Goal: Transaction & Acquisition: Purchase product/service

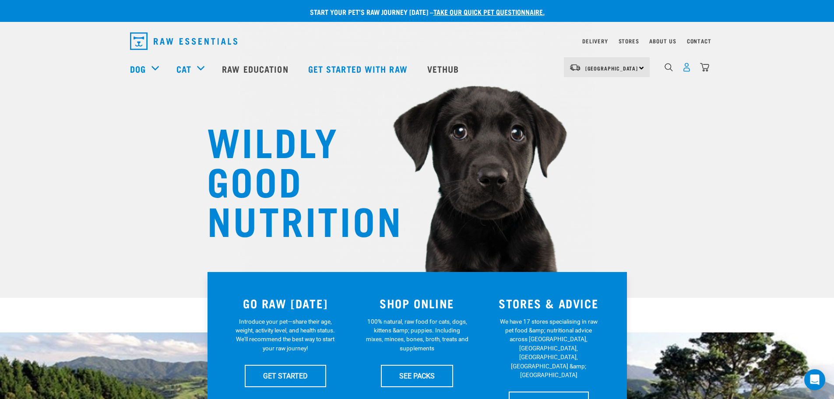
click at [553, 72] on img "dropdown navigation" at bounding box center [686, 67] width 9 height 9
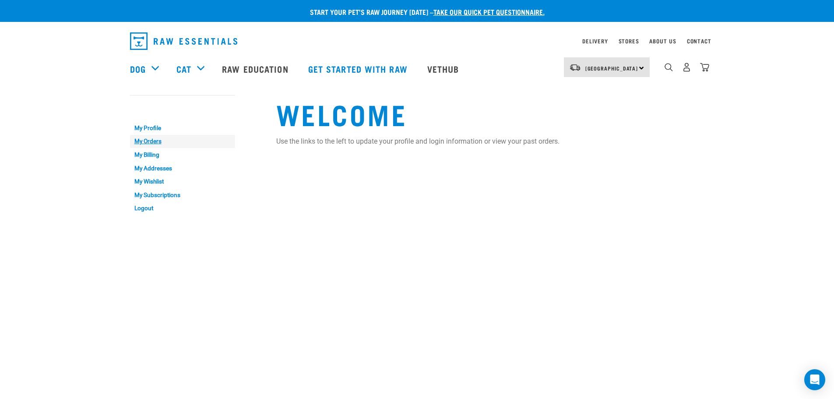
click at [147, 144] on link "My Orders" at bounding box center [182, 142] width 105 height 14
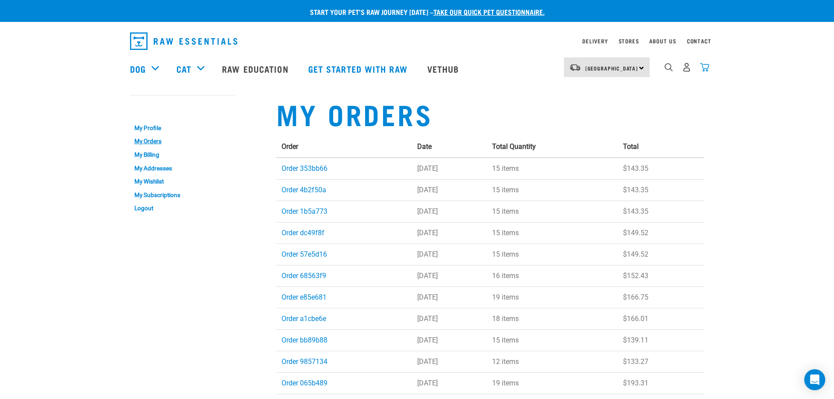
click at [703, 72] on img "dropdown navigation" at bounding box center [704, 67] width 9 height 9
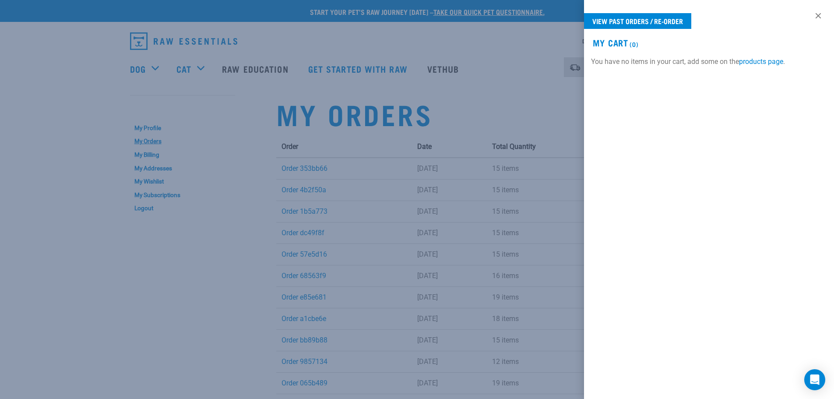
click at [528, 99] on div at bounding box center [417, 199] width 834 height 399
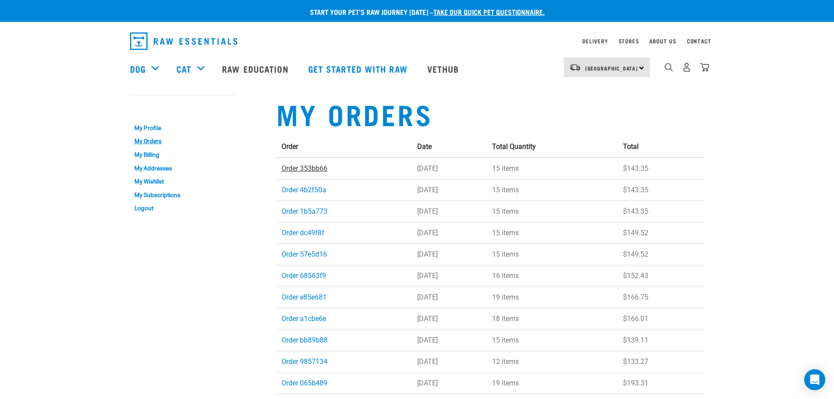
click at [298, 168] on link "Order 353bb66" at bounding box center [304, 168] width 46 height 8
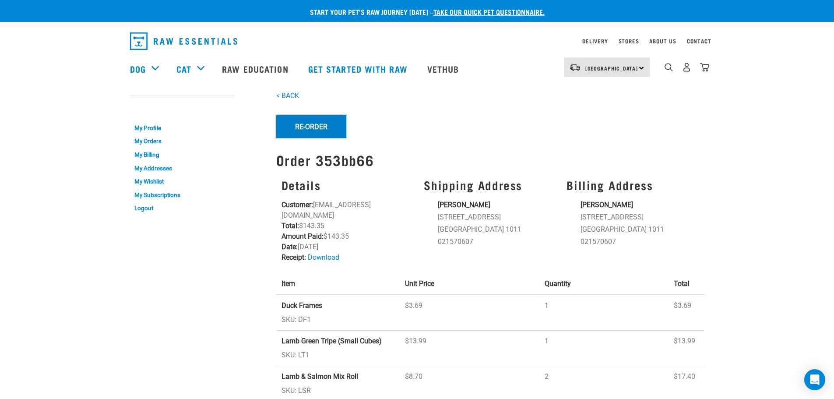
click at [322, 123] on button "Re-Order" at bounding box center [311, 126] width 70 height 23
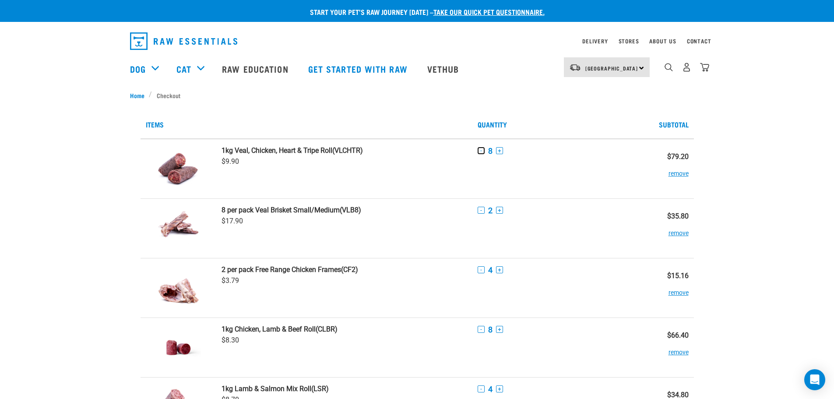
click at [479, 153] on button "-" at bounding box center [480, 150] width 7 height 7
click at [482, 211] on button "-" at bounding box center [480, 210] width 7 height 7
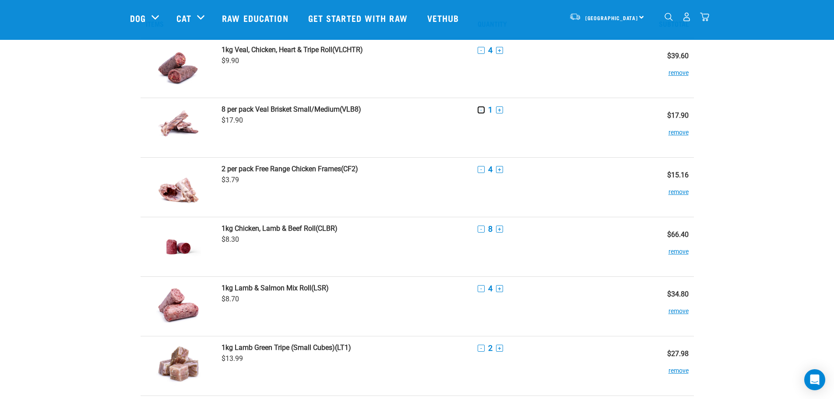
scroll to position [88, 0]
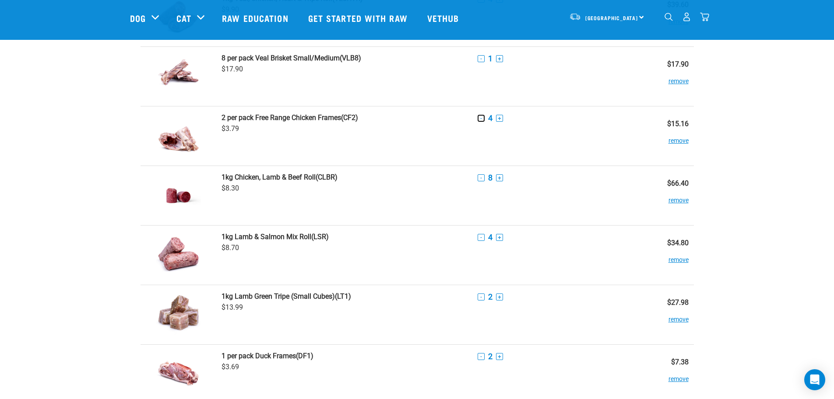
click at [481, 117] on button "-" at bounding box center [480, 118] width 7 height 7
click at [482, 177] on button "-" at bounding box center [480, 177] width 7 height 7
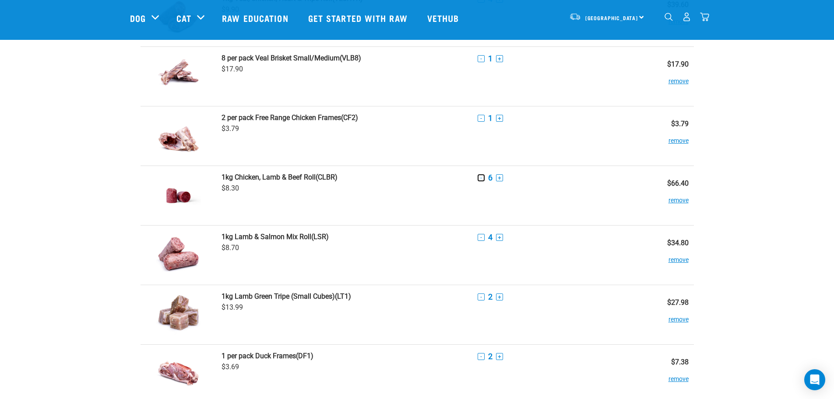
click at [482, 177] on button "-" at bounding box center [480, 177] width 7 height 7
click at [478, 239] on button "-" at bounding box center [480, 237] width 7 height 7
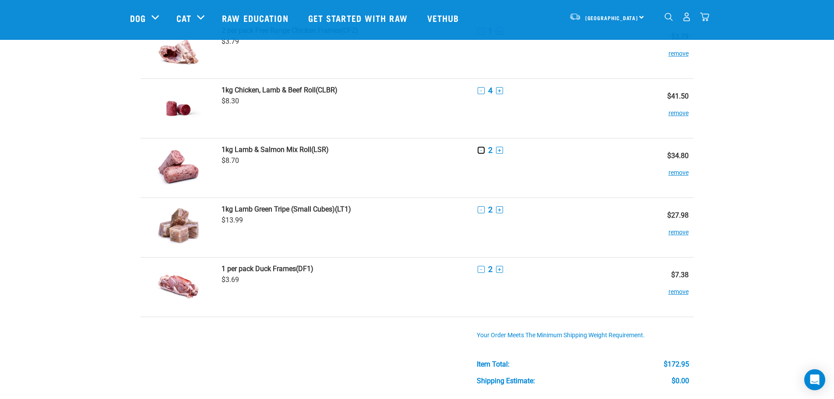
scroll to position [175, 0]
click at [480, 210] on button "-" at bounding box center [480, 209] width 7 height 7
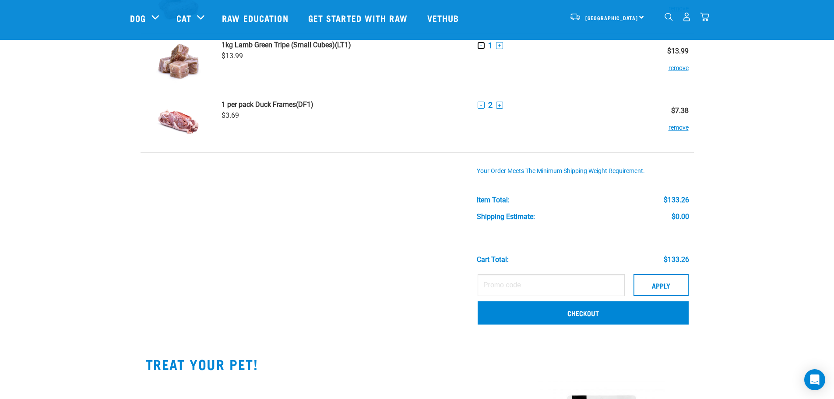
scroll to position [350, 0]
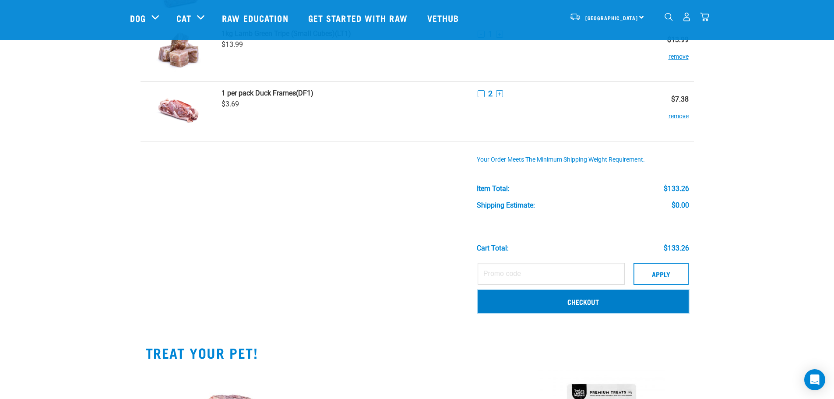
click at [581, 297] on link "Checkout" at bounding box center [582, 301] width 211 height 23
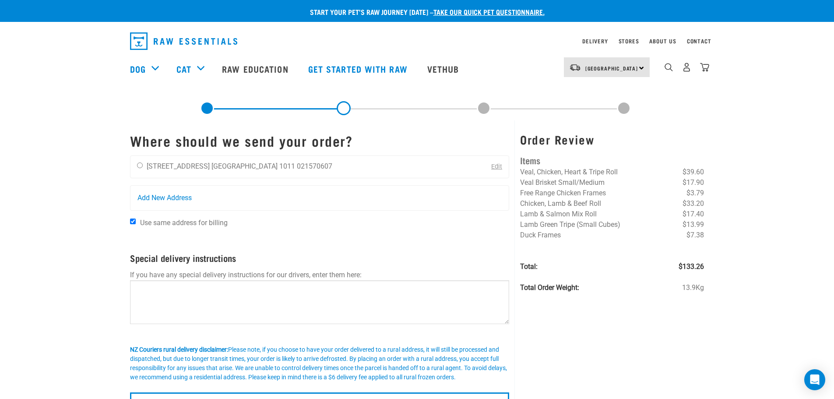
click at [366, 166] on div "Matthew Olde 3 Herne Bay Road Auckland 1011 021570607 Edit" at bounding box center [319, 166] width 379 height 23
click at [180, 162] on li "[STREET_ADDRESS]" at bounding box center [178, 166] width 63 height 8
click at [137, 165] on input "radio" at bounding box center [140, 165] width 6 height 6
radio input "true"
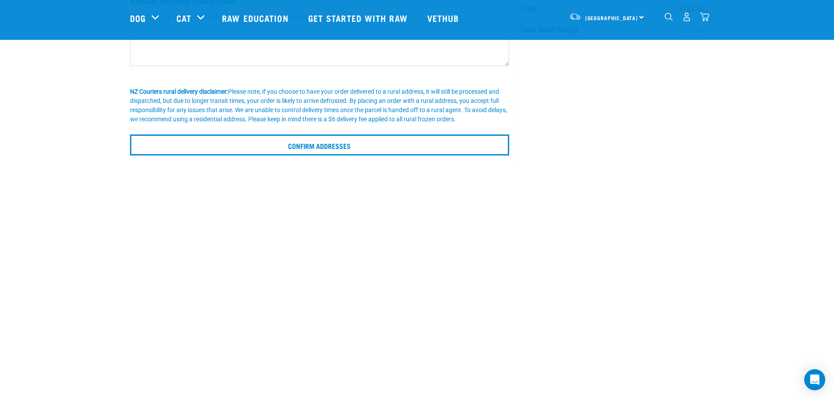
scroll to position [219, 0]
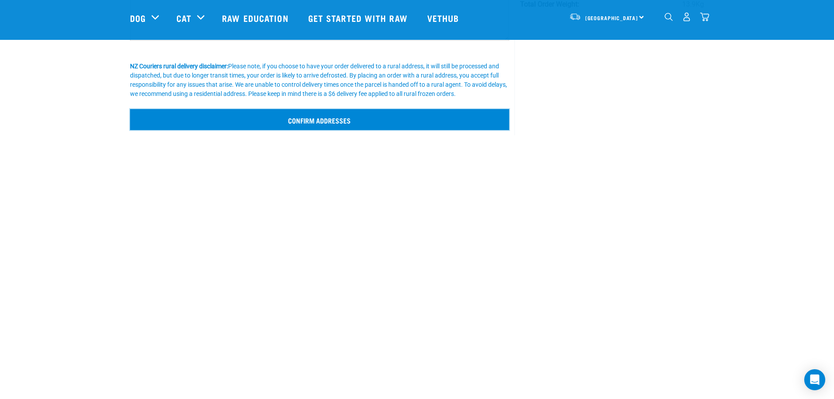
click at [313, 124] on input "Confirm addresses" at bounding box center [319, 119] width 379 height 21
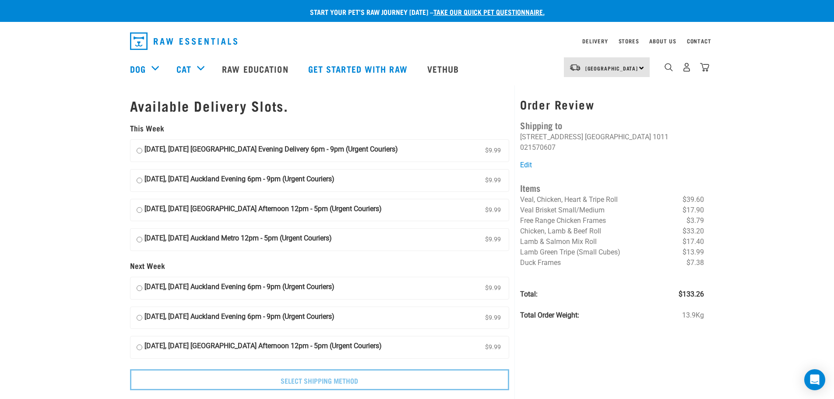
click at [140, 180] on input "[DATE], [DATE] Auckland Evening 6pm - 9pm (Urgent Couriers) $9.99" at bounding box center [140, 180] width 6 height 13
radio input "true"
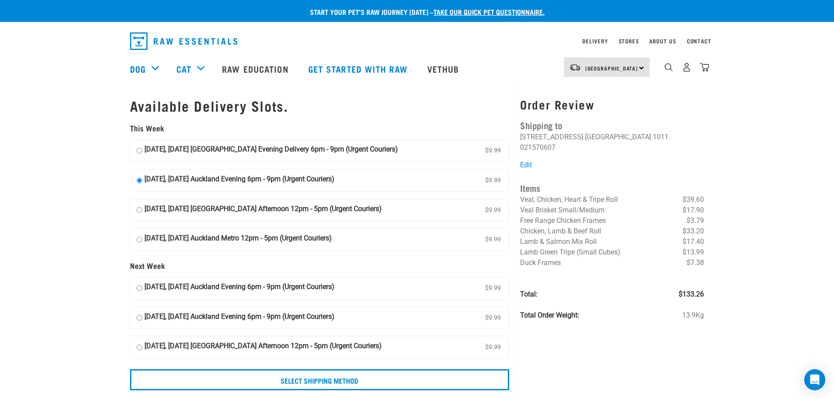
click at [137, 150] on input "[DATE], [DATE] [GEOGRAPHIC_DATA] Evening Delivery 6pm - 9pm (Urgent Couriers) $…" at bounding box center [140, 150] width 6 height 13
radio input "true"
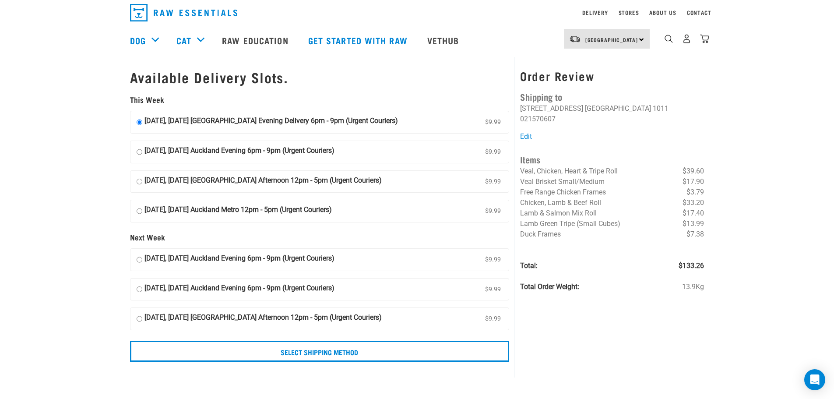
scroll to position [88, 0]
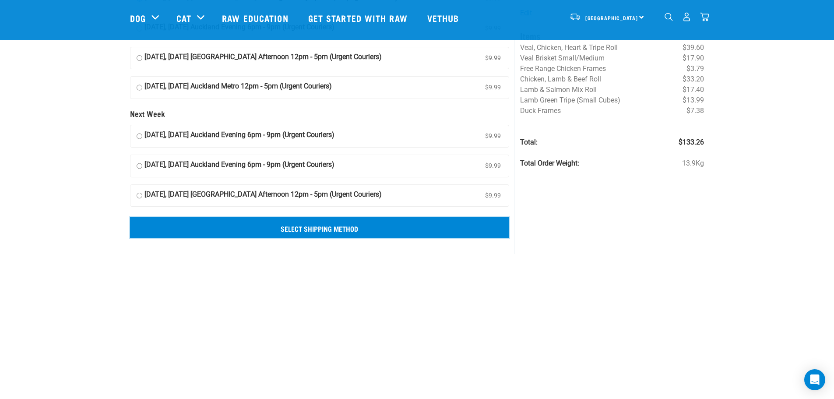
click at [278, 229] on input "Select Shipping Method" at bounding box center [319, 227] width 379 height 21
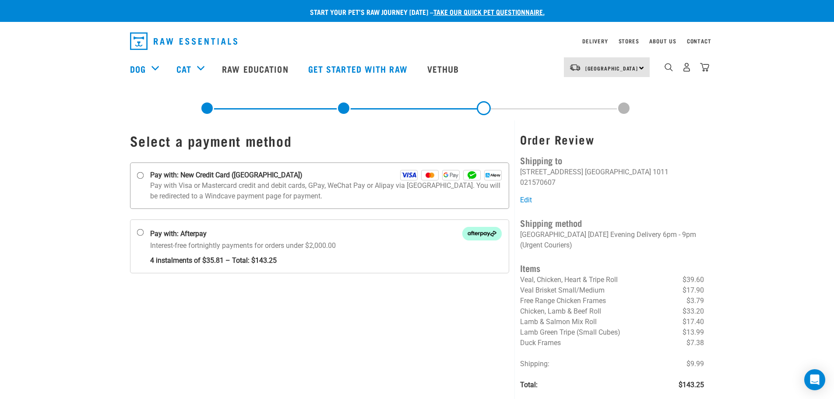
click at [158, 183] on p "Pay with Visa or Mastercard credit and debit cards, GPay, WeChat Pay or Alipay …" at bounding box center [326, 190] width 352 height 21
click at [144, 179] on input "Pay with: New Credit Card ([GEOGRAPHIC_DATA])" at bounding box center [140, 175] width 7 height 7
radio input "true"
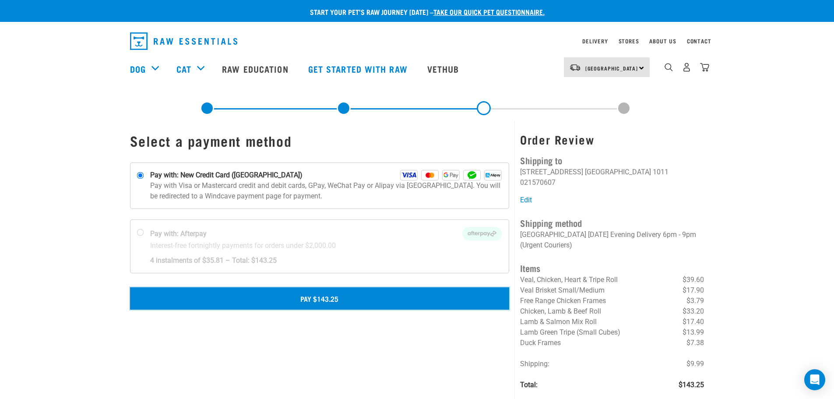
click at [338, 298] on button "Pay $143.25" at bounding box center [319, 298] width 379 height 22
